Goal: Transaction & Acquisition: Book appointment/travel/reservation

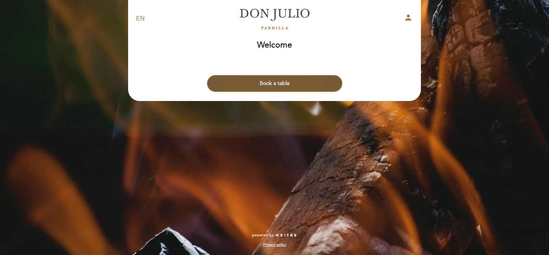
click at [277, 87] on button "Book a table" at bounding box center [274, 83] width 135 height 17
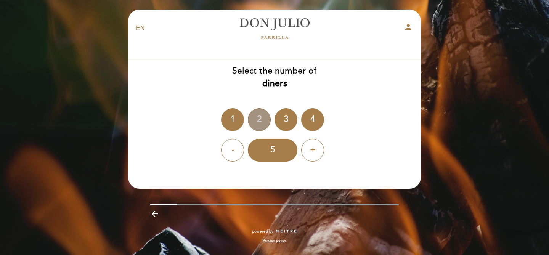
click at [259, 120] on div "2" at bounding box center [259, 119] width 23 height 23
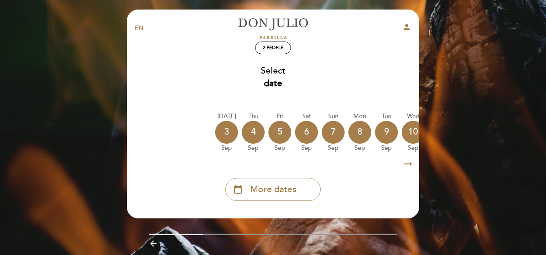
scroll to position [17, 0]
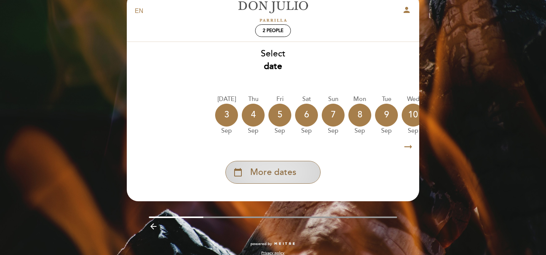
click at [287, 171] on span "More dates" at bounding box center [273, 172] width 46 height 13
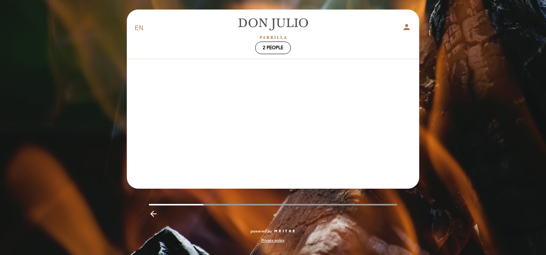
scroll to position [0, 0]
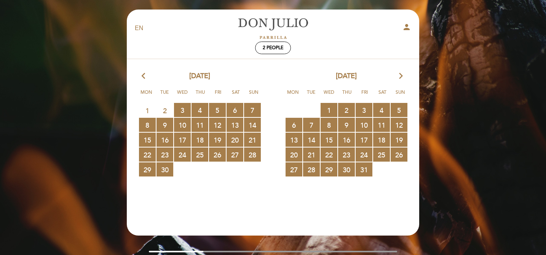
click at [401, 74] on icon "arrow_forward_ios" at bounding box center [401, 76] width 7 height 10
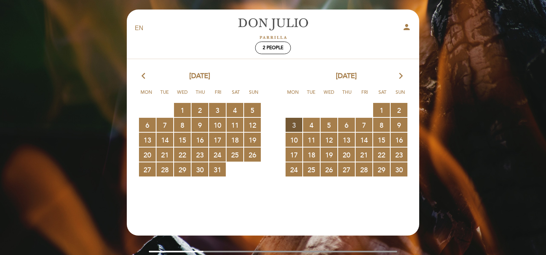
click at [293, 124] on span "3 RESERVATIONS AVAILABLE" at bounding box center [294, 125] width 17 height 14
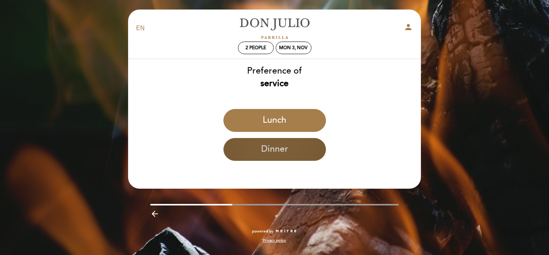
click at [269, 160] on button "Dinner" at bounding box center [274, 149] width 102 height 23
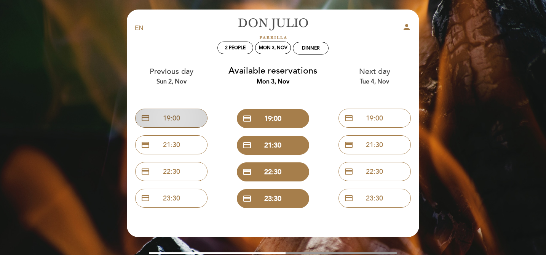
click at [176, 122] on button "credit_card 19:00" at bounding box center [171, 118] width 72 height 19
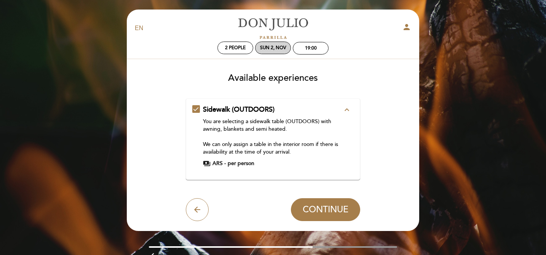
click at [275, 51] on div "Sun 2, Nov" at bounding box center [273, 48] width 36 height 13
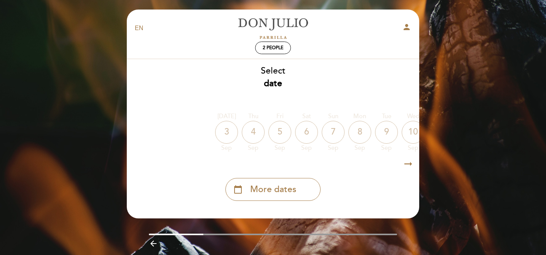
click at [225, 134] on div "3" at bounding box center [226, 132] width 23 height 23
click at [255, 130] on div "4" at bounding box center [253, 132] width 23 height 23
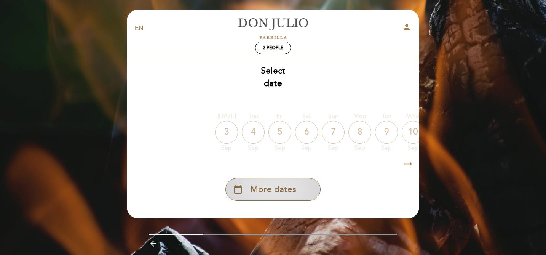
click at [277, 188] on span "More dates" at bounding box center [273, 189] width 46 height 13
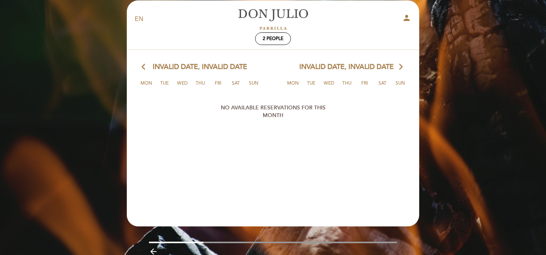
scroll to position [10, 0]
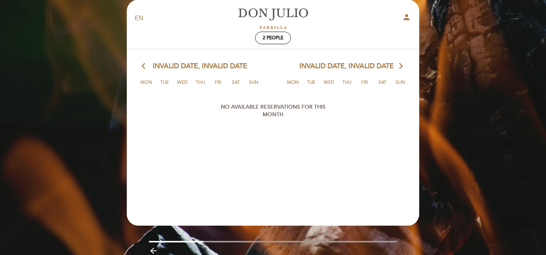
click at [344, 69] on span "Invalid date, Invalid date" at bounding box center [346, 66] width 94 height 10
click at [142, 66] on icon "arrow_back_ios" at bounding box center [145, 66] width 7 height 10
click at [149, 67] on div "arrow_back_ios Invalid date, Invalid date arrow_forward_ios" at bounding box center [199, 66] width 147 height 10
click at [280, 40] on span "2 people" at bounding box center [273, 38] width 21 height 6
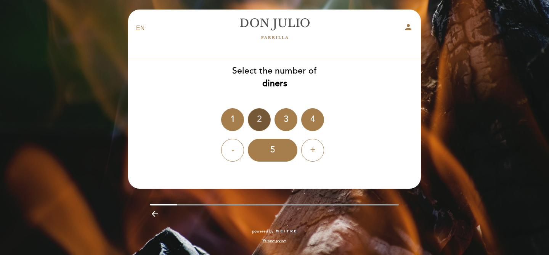
click at [258, 122] on div "2" at bounding box center [259, 119] width 23 height 23
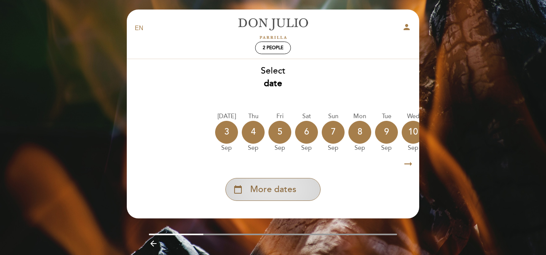
click at [270, 186] on span "More dates" at bounding box center [273, 189] width 46 height 13
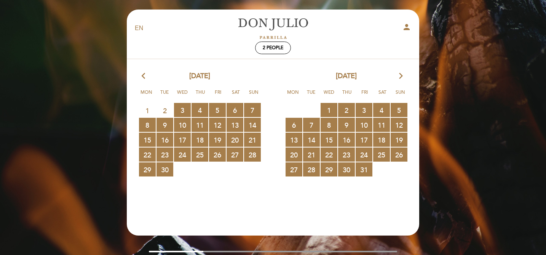
click at [401, 75] on icon "arrow_forward_ios" at bounding box center [401, 76] width 7 height 10
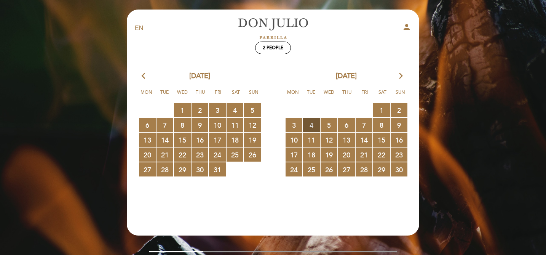
click at [309, 125] on span "4 RESERVATIONS AVAILABLE" at bounding box center [311, 125] width 17 height 14
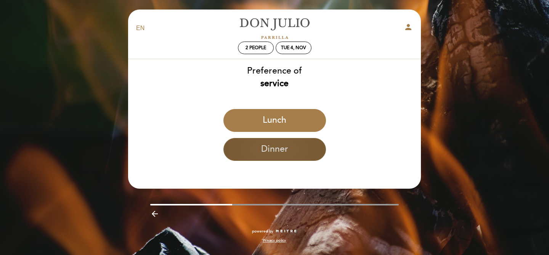
click at [286, 143] on button "Dinner" at bounding box center [274, 149] width 102 height 23
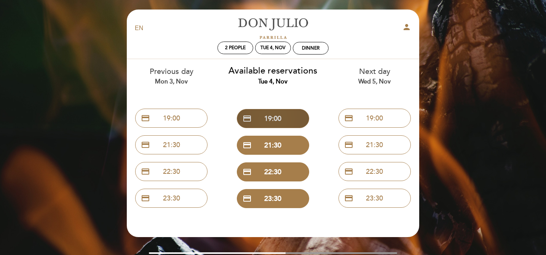
click at [286, 122] on button "credit_card 19:00" at bounding box center [273, 118] width 72 height 19
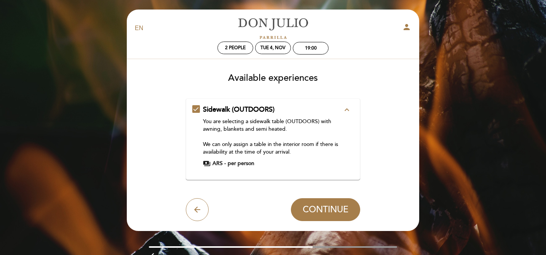
click at [197, 107] on div "Sidewalk (OUTDOORS) expand_less You are selecting a sidewalk table (OUTDOORS) w…" at bounding box center [273, 136] width 162 height 62
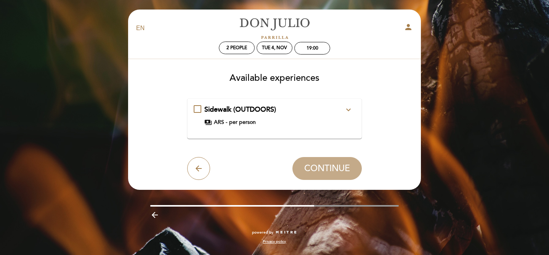
click at [237, 121] on span "per person" at bounding box center [242, 122] width 27 height 8
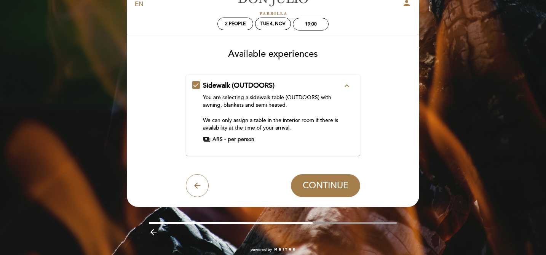
scroll to position [22, 0]
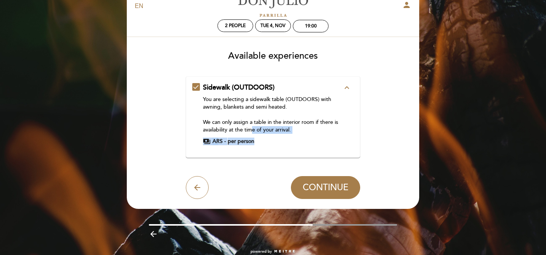
drag, startPoint x: 279, startPoint y: 141, endPoint x: 249, endPoint y: 128, distance: 32.7
click at [249, 128] on div "Sidewalk (OUTDOORS) expand_less You are selecting a sidewalk table (OUTDOORS) w…" at bounding box center [273, 114] width 162 height 62
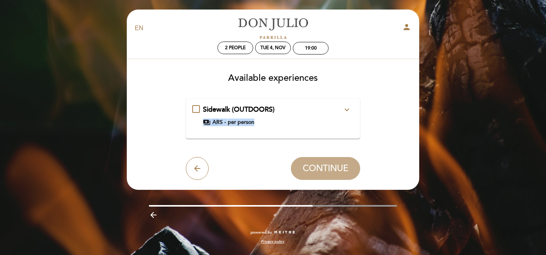
scroll to position [0, 0]
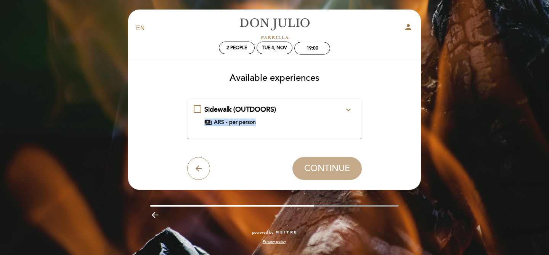
click at [252, 125] on span "per person" at bounding box center [242, 122] width 27 height 8
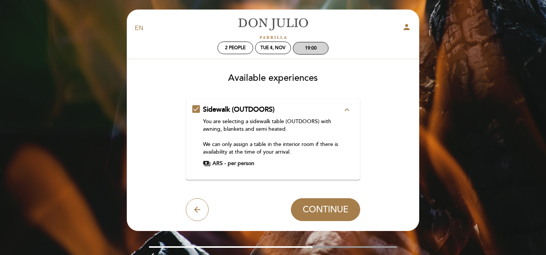
click at [306, 45] on div "19:00" at bounding box center [311, 48] width 12 height 6
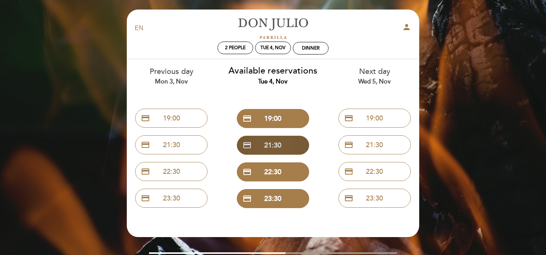
click at [272, 150] on button "credit_card 21:30" at bounding box center [273, 145] width 72 height 19
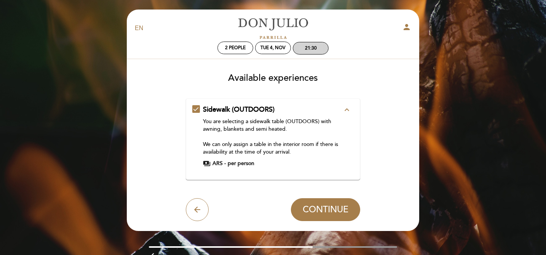
click at [310, 42] on div "21:30" at bounding box center [310, 48] width 35 height 12
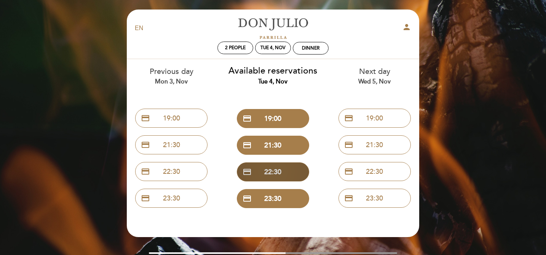
click at [279, 173] on button "credit_card 22:30" at bounding box center [273, 171] width 72 height 19
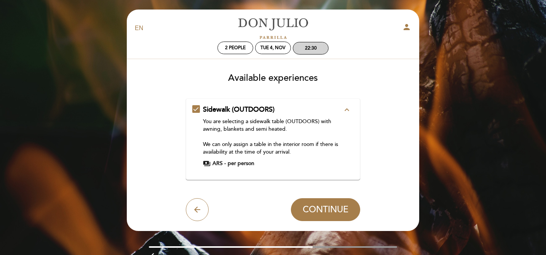
click at [315, 43] on div "22:30" at bounding box center [310, 48] width 35 height 12
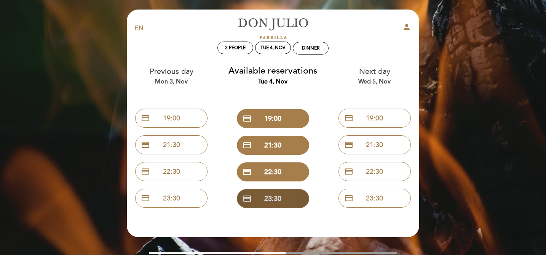
click at [273, 196] on button "credit_card 23:30" at bounding box center [273, 198] width 72 height 19
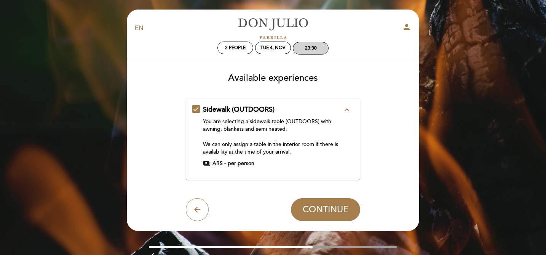
click at [309, 52] on div "23:30" at bounding box center [310, 48] width 35 height 12
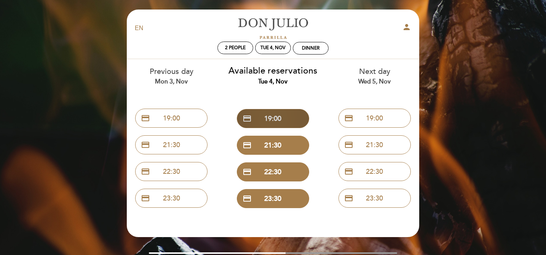
click at [267, 121] on button "credit_card 19:00" at bounding box center [273, 118] width 72 height 19
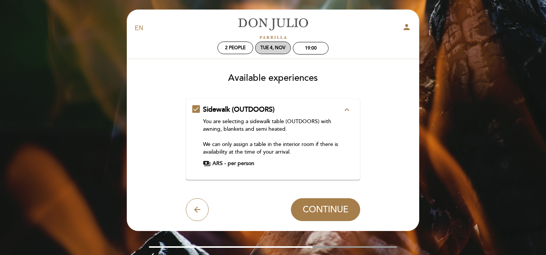
click at [268, 49] on div "Tue 4, Nov" at bounding box center [273, 48] width 25 height 6
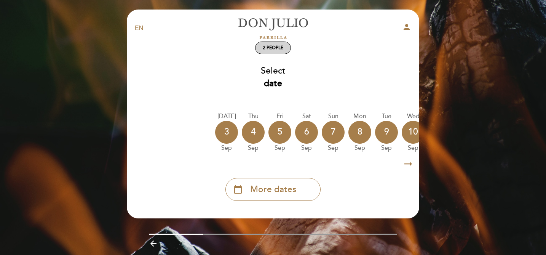
click at [282, 48] on span "2 people" at bounding box center [273, 48] width 21 height 6
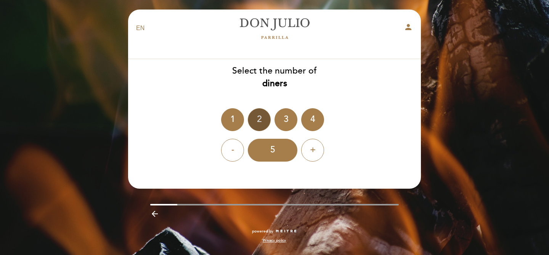
click at [262, 124] on div "2" at bounding box center [259, 119] width 23 height 23
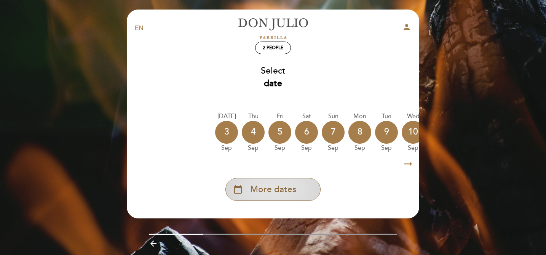
click at [285, 187] on span "More dates" at bounding box center [273, 189] width 46 height 13
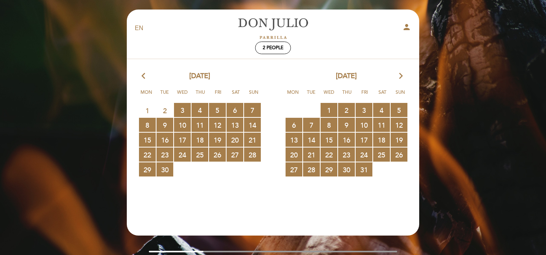
click at [404, 78] on icon "arrow_forward_ios" at bounding box center [401, 76] width 7 height 10
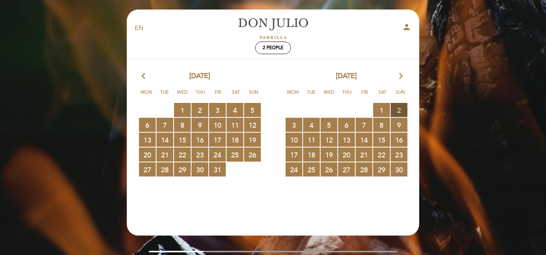
click at [400, 109] on span "2 RESERVATIONS AVAILABLE" at bounding box center [399, 110] width 17 height 14
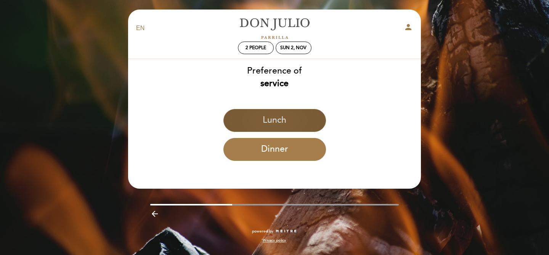
click at [275, 124] on button "Lunch" at bounding box center [274, 120] width 102 height 23
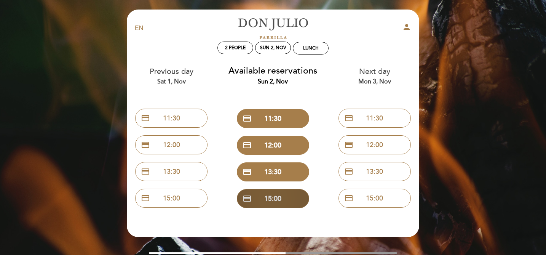
click at [275, 201] on button "credit_card 15:00" at bounding box center [273, 198] width 72 height 19
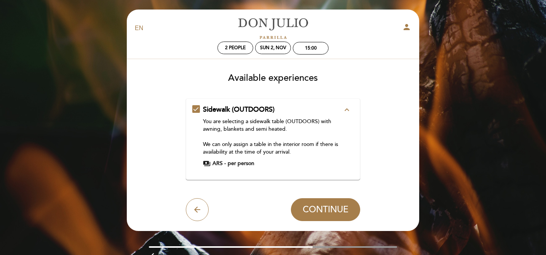
click at [346, 106] on icon "expand_less" at bounding box center [347, 109] width 9 height 9
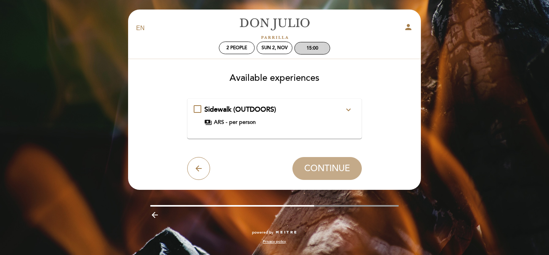
click at [307, 49] on div "15:00" at bounding box center [312, 48] width 12 height 6
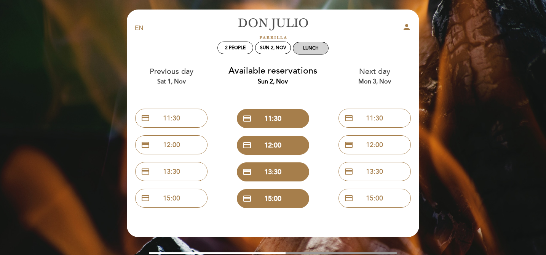
click at [309, 50] on div "Lunch" at bounding box center [311, 48] width 16 height 6
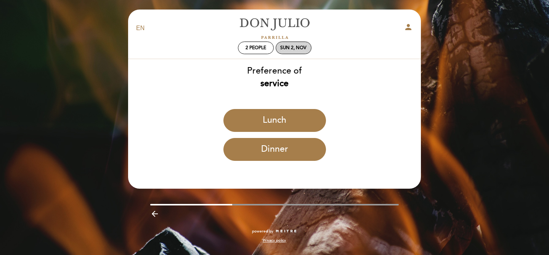
click at [293, 47] on div "Sun 2, Nov" at bounding box center [293, 48] width 26 height 6
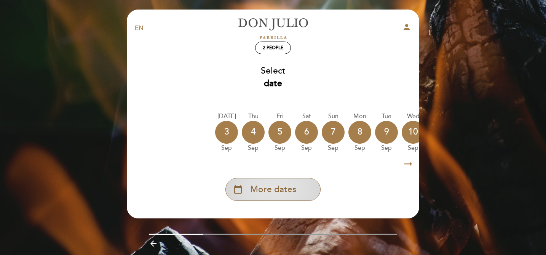
click at [275, 196] on span "More dates" at bounding box center [273, 189] width 46 height 13
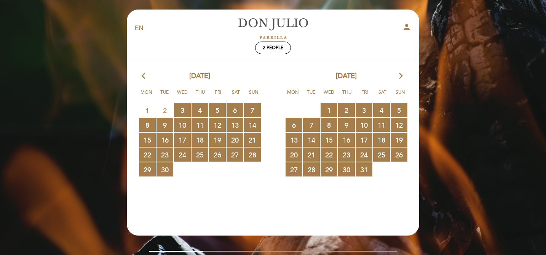
click at [400, 75] on icon "arrow_forward_ios" at bounding box center [401, 76] width 7 height 10
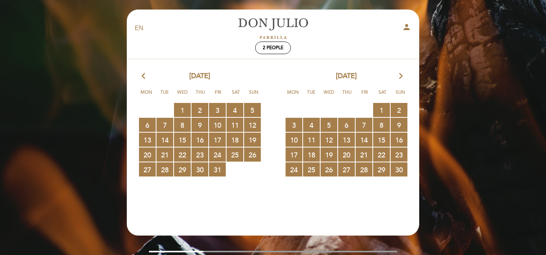
click at [400, 75] on icon "arrow_forward_ios" at bounding box center [401, 76] width 7 height 10
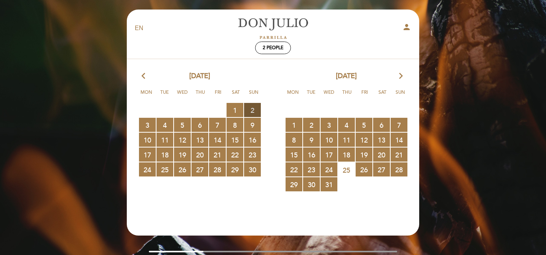
click at [248, 106] on span "2 RESERVATIONS AVAILABLE" at bounding box center [252, 110] width 17 height 14
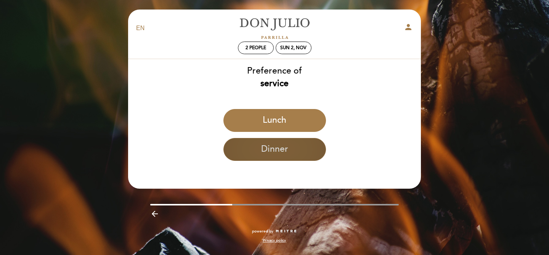
click at [266, 151] on button "Dinner" at bounding box center [274, 149] width 102 height 23
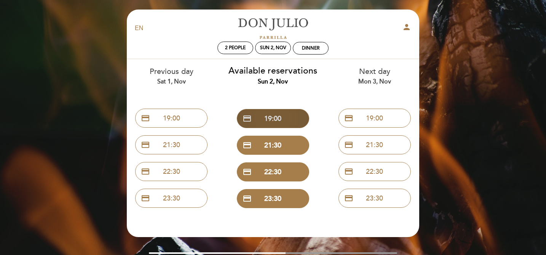
click at [285, 120] on button "credit_card 19:00" at bounding box center [273, 118] width 72 height 19
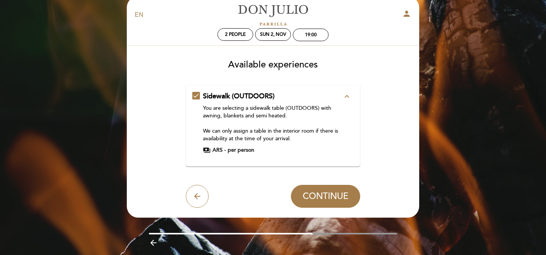
scroll to position [14, 0]
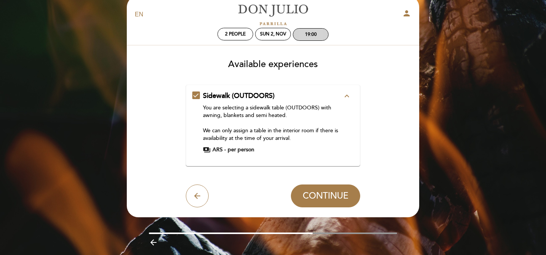
click at [316, 35] on div "19:00" at bounding box center [311, 35] width 12 height 6
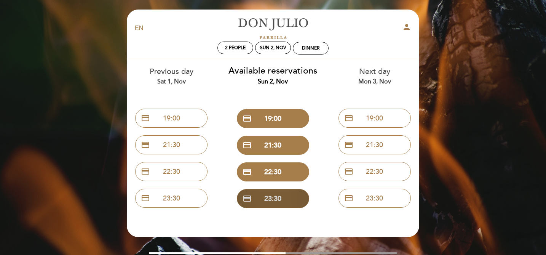
click at [269, 198] on button "credit_card 23:30" at bounding box center [273, 198] width 72 height 19
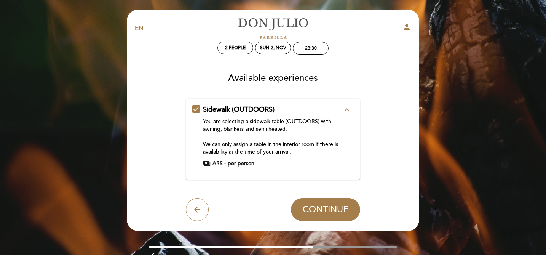
click at [316, 42] on div "23:30" at bounding box center [311, 48] width 36 height 13
click at [312, 46] on div "23:30" at bounding box center [311, 48] width 12 height 6
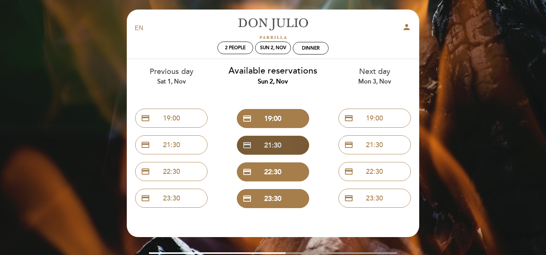
click at [288, 148] on button "credit_card 21:30" at bounding box center [273, 145] width 72 height 19
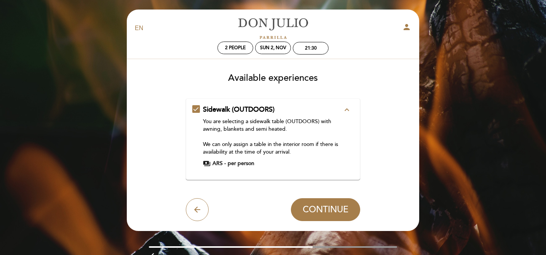
click at [346, 109] on icon "expand_less" at bounding box center [347, 109] width 9 height 9
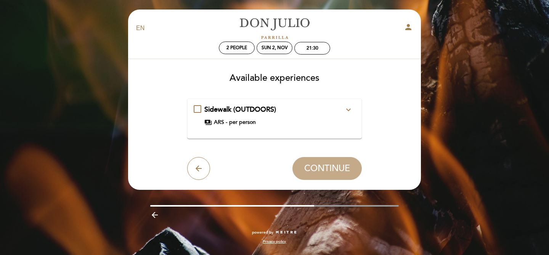
click at [346, 109] on icon "expand_more" at bounding box center [348, 109] width 9 height 9
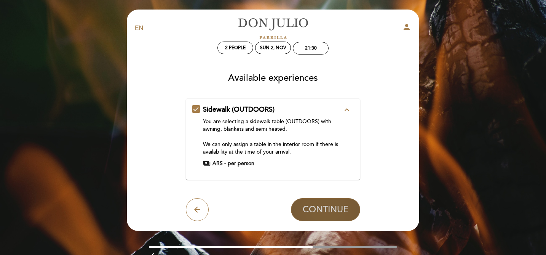
click at [327, 210] on span "CONTINUE" at bounding box center [326, 209] width 46 height 11
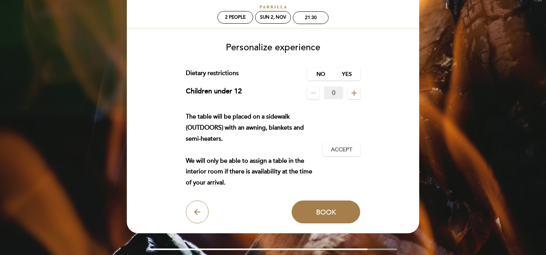
scroll to position [32, 0]
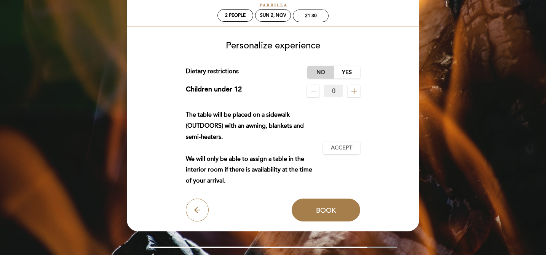
click at [324, 70] on label "No" at bounding box center [320, 72] width 27 height 13
click at [247, 111] on div "The table will be placed on a sidewalk (OUTDOORS) with an awning, blankets and …" at bounding box center [255, 147] width 138 height 77
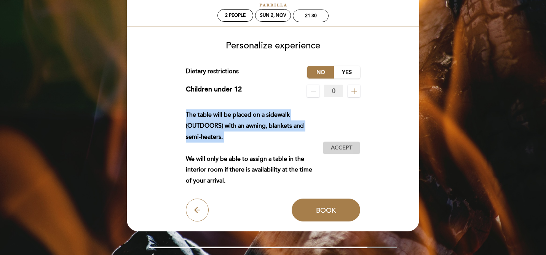
click at [352, 150] on span "Accept" at bounding box center [341, 148] width 21 height 8
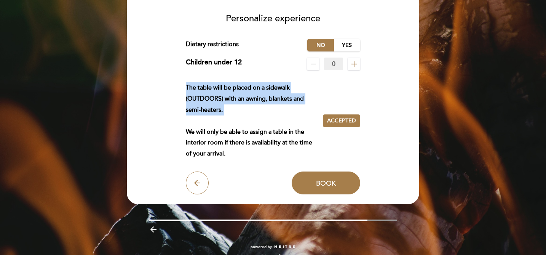
scroll to position [71, 0]
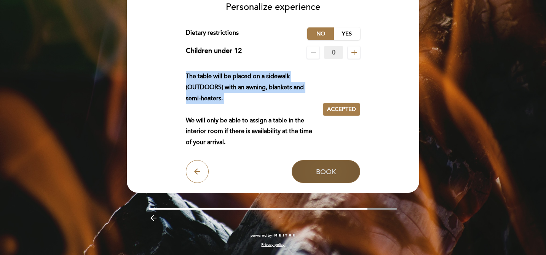
click at [317, 170] on span "Book" at bounding box center [326, 171] width 20 height 8
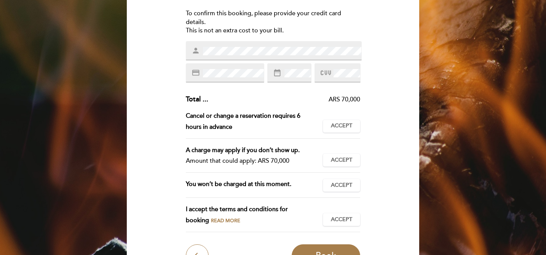
scroll to position [100, 0]
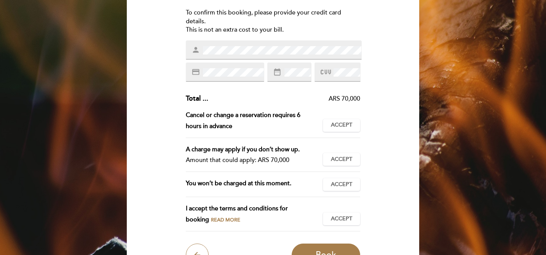
click at [339, 100] on div "ARS 70,000" at bounding box center [284, 98] width 152 height 9
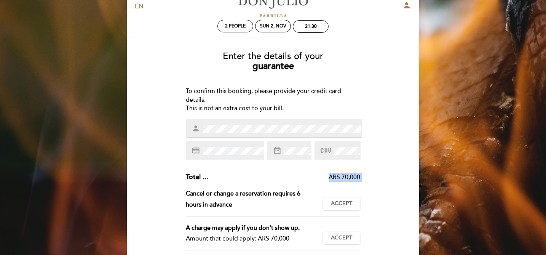
scroll to position [22, 0]
click at [232, 109] on div "To confirm this booking, please provide your credit card details. This is not a…" at bounding box center [273, 99] width 175 height 26
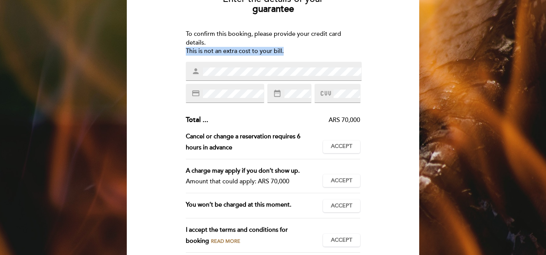
scroll to position [108, 0]
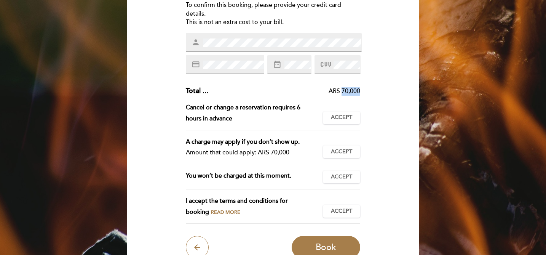
drag, startPoint x: 343, startPoint y: 90, endPoint x: 389, endPoint y: 91, distance: 46.5
click at [389, 91] on div "Enter the details of your guarantee To confirm this booking, please provide you…" at bounding box center [273, 108] width 282 height 299
click at [354, 91] on div "ARS 70,000" at bounding box center [284, 91] width 152 height 9
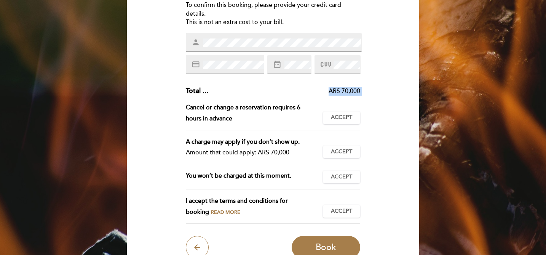
click at [354, 91] on div "ARS 70,000" at bounding box center [284, 91] width 152 height 9
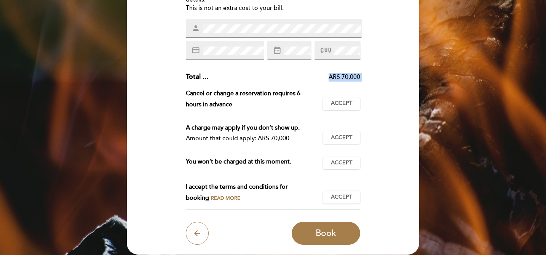
scroll to position [184, 0]
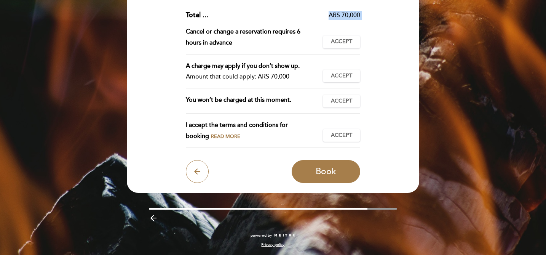
click at [211, 138] on span "Read more" at bounding box center [225, 136] width 29 height 6
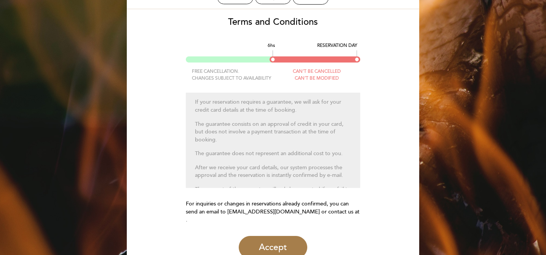
scroll to position [0, 0]
